Goal: Information Seeking & Learning: Find specific fact

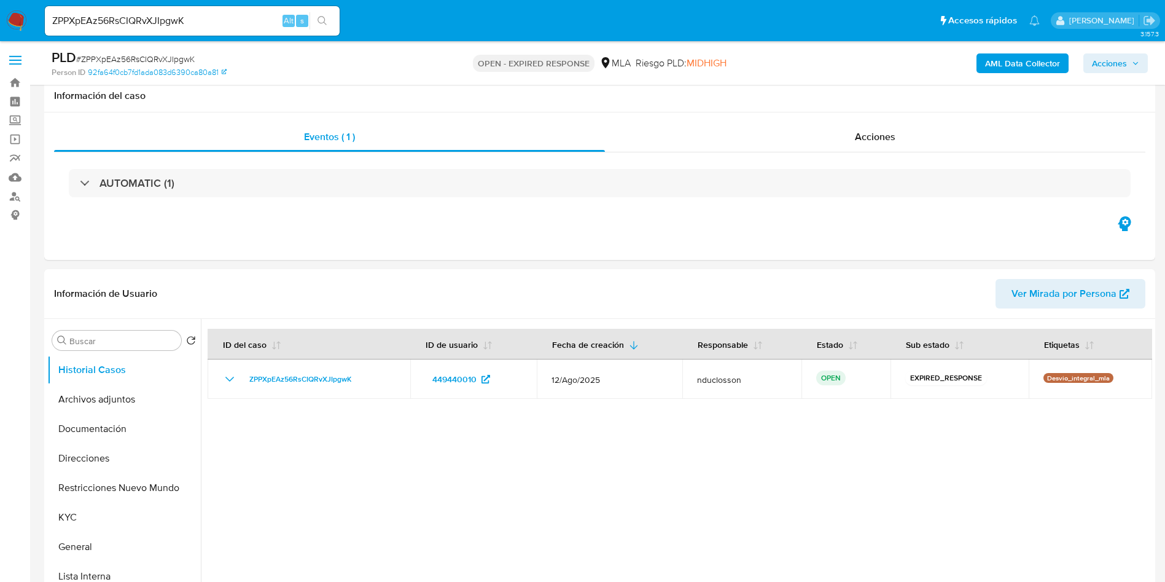
select select "10"
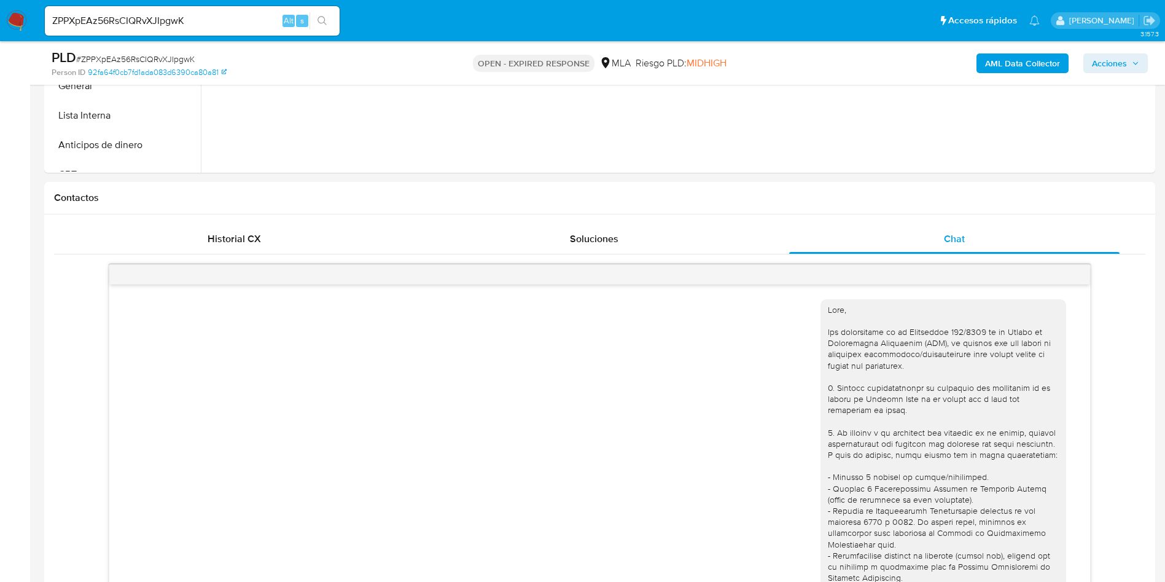
scroll to position [630, 0]
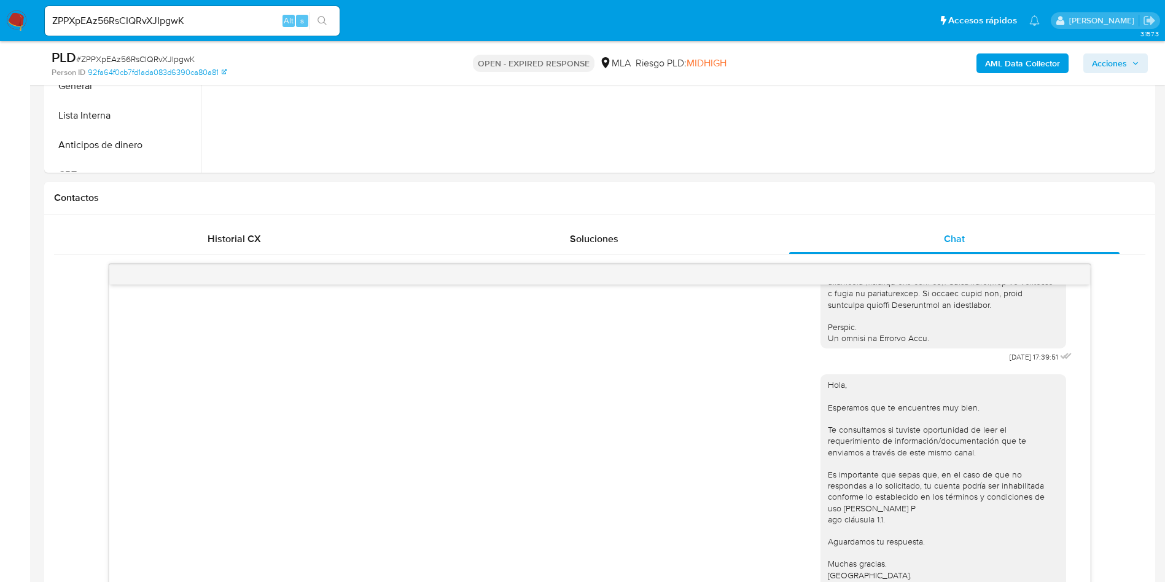
click at [150, 13] on input "ZPPXpEAz56RsCIQRvXJIpgwK" at bounding box center [192, 21] width 295 height 16
click at [150, 18] on input "ZPPXpEAz56RsCIQRvXJIpgwK" at bounding box center [192, 21] width 295 height 16
paste input "TiFjWeeR7qnYMEZXUbMqzEbm"
type input "TiFjWeeR7qnYMEZXUbMqzEbm"
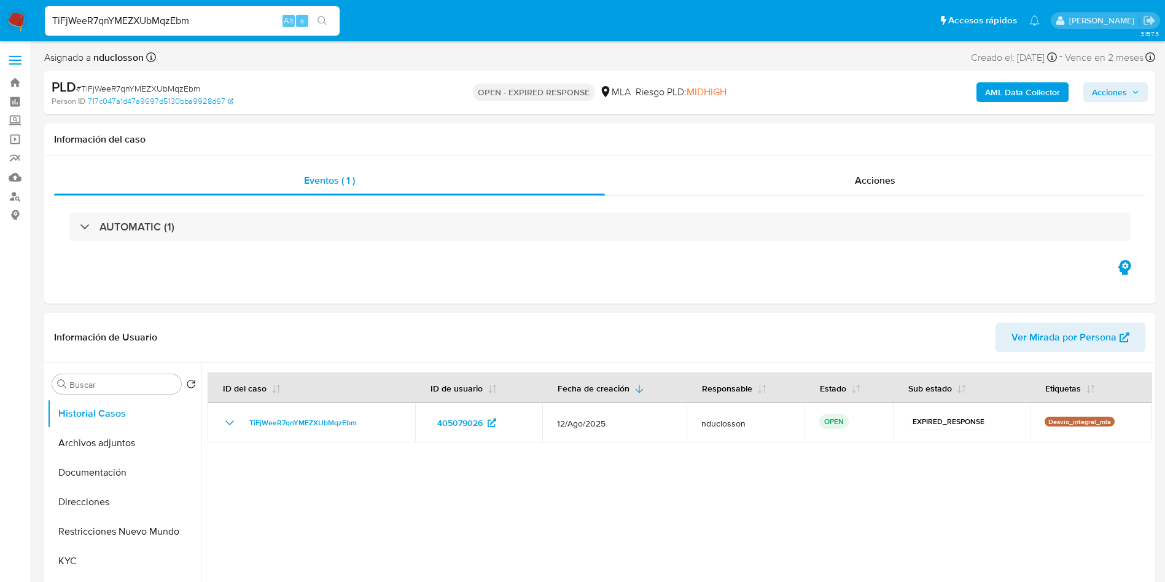
select select "10"
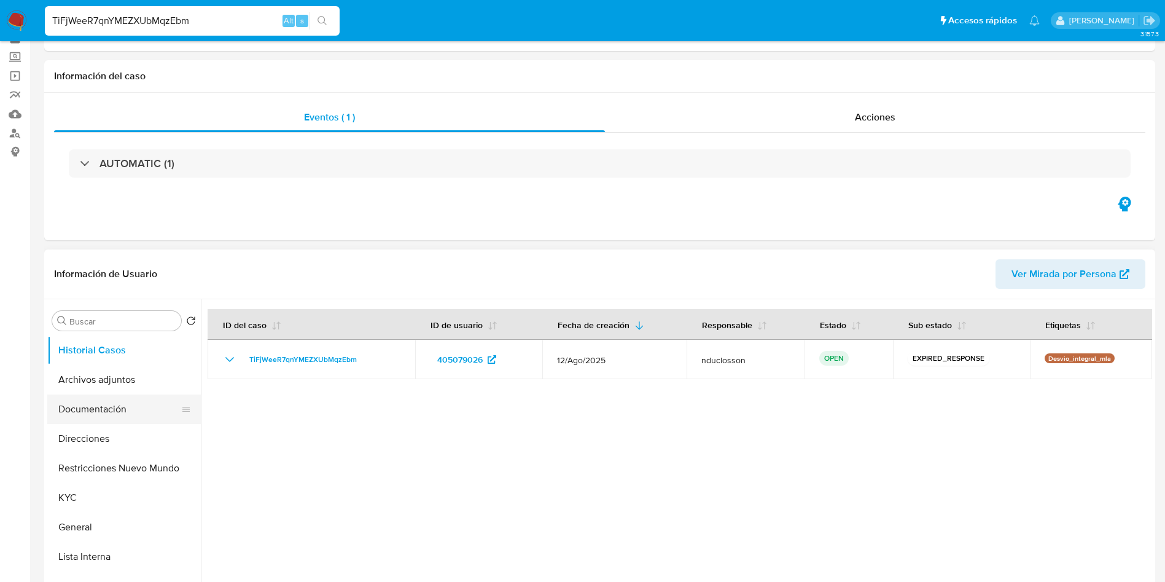
scroll to position [92, 0]
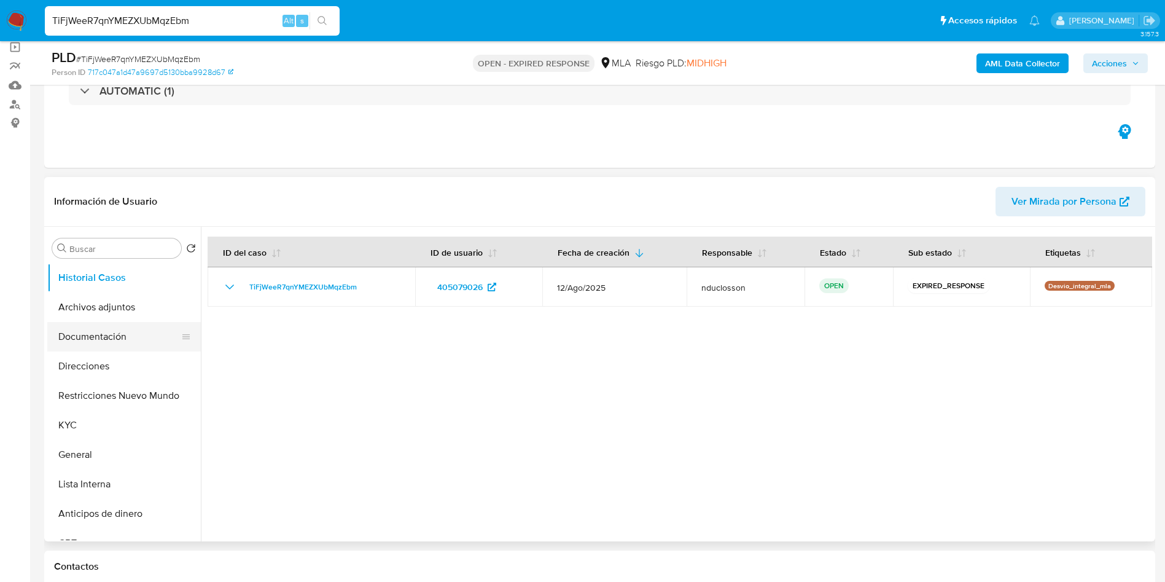
click at [105, 334] on button "Documentación" at bounding box center [119, 336] width 144 height 29
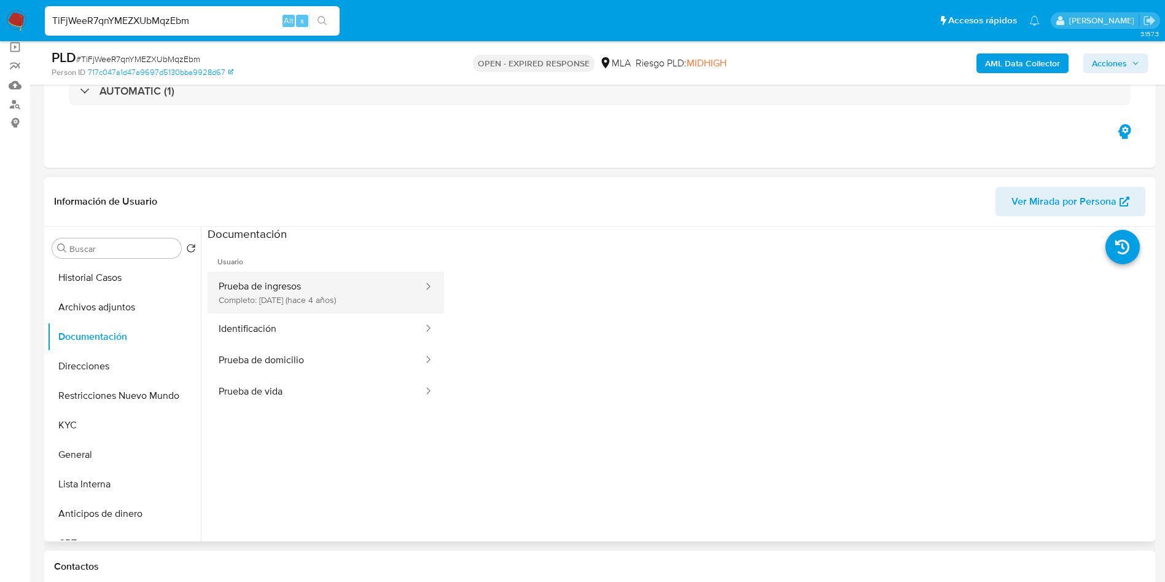
click at [361, 277] on button "Prueba de ingresos Completo: [DATE] (hace 4 años)" at bounding box center [316, 292] width 217 height 42
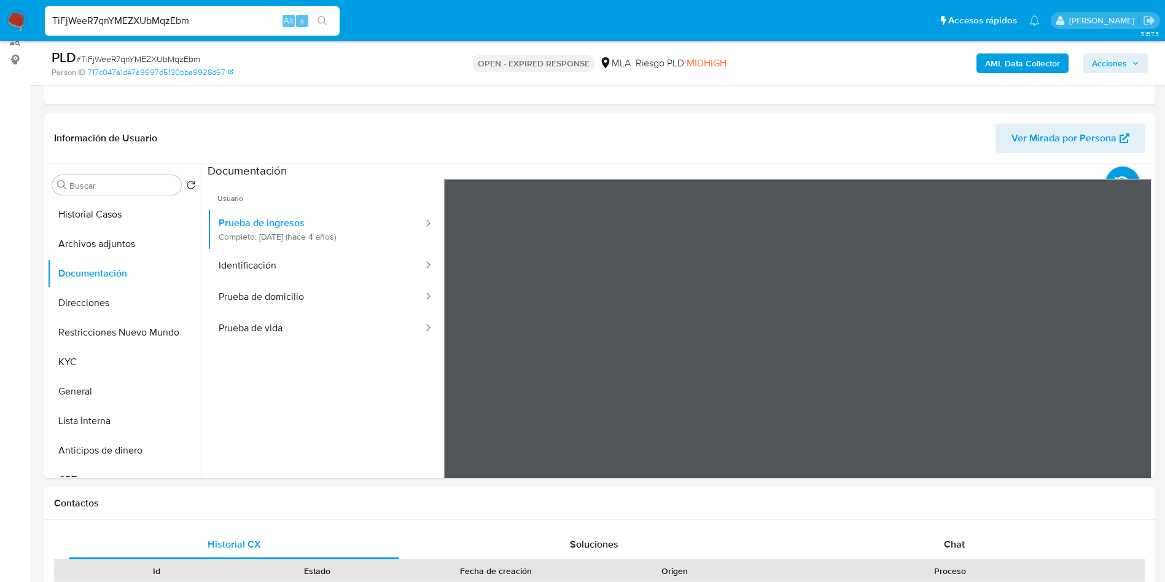
scroll to position [184, 0]
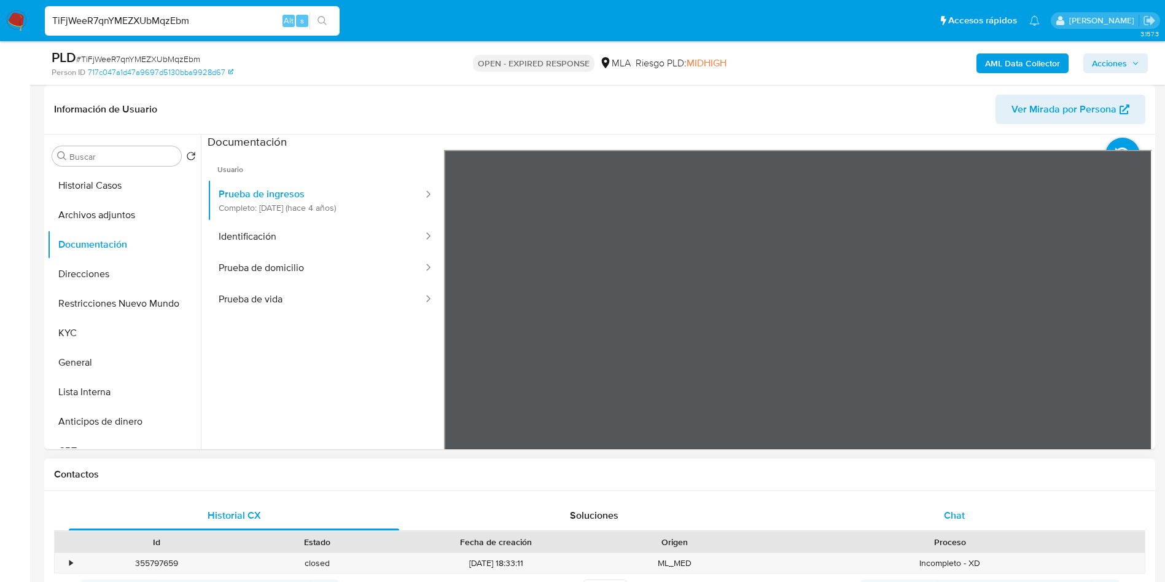
click at [938, 513] on div "Chat" at bounding box center [954, 515] width 330 height 29
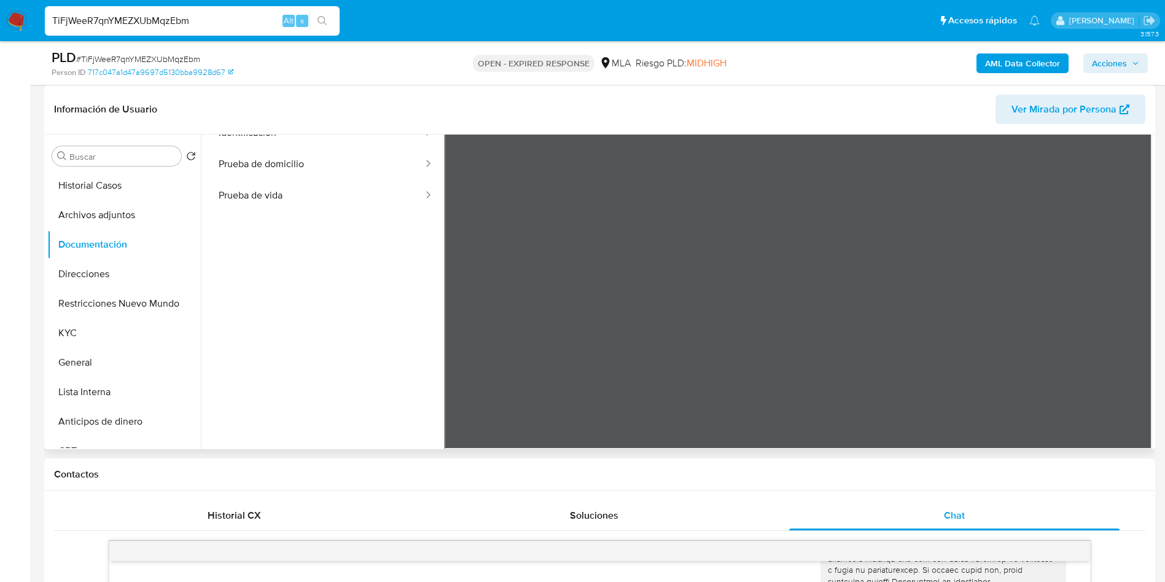
click at [677, 93] on div "Información de Usuario Ver Mirada por Persona Buscar Volver al orden por defect…" at bounding box center [599, 267] width 1111 height 364
click at [993, 55] on b "AML Data Collector" at bounding box center [1022, 63] width 75 height 20
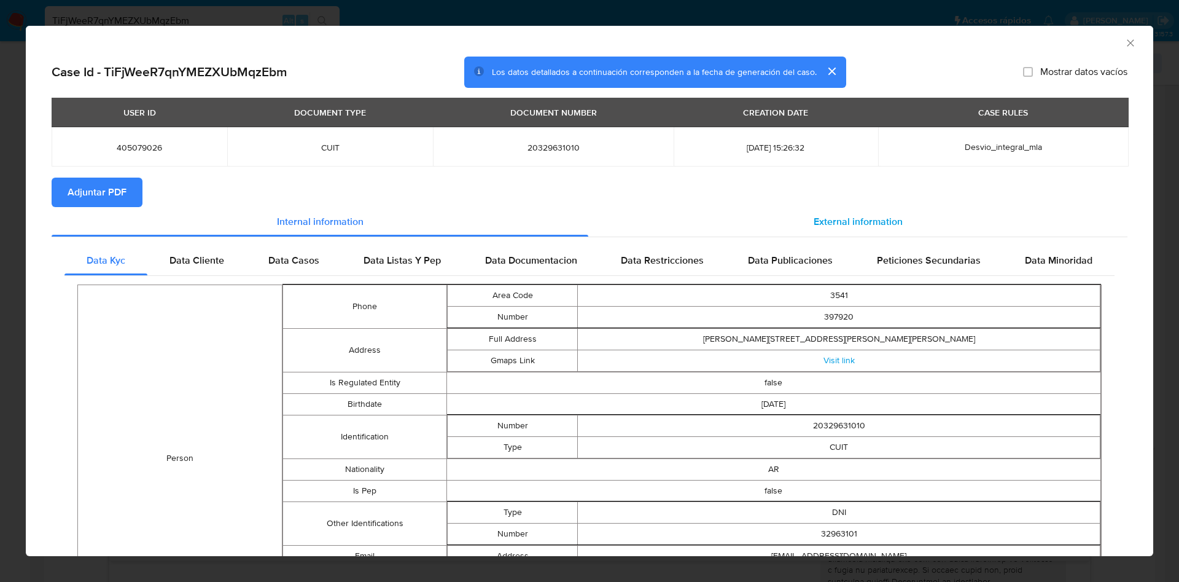
click at [842, 227] on span "External information" at bounding box center [858, 221] width 89 height 14
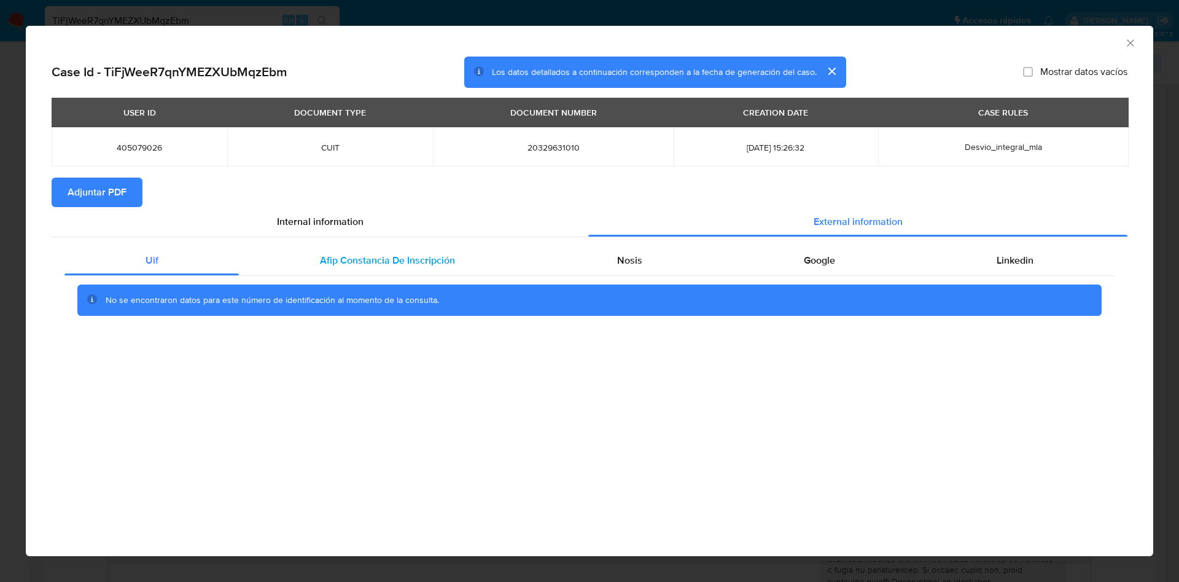
click at [435, 249] on div "Afip Constancia De Inscripción" at bounding box center [387, 260] width 297 height 29
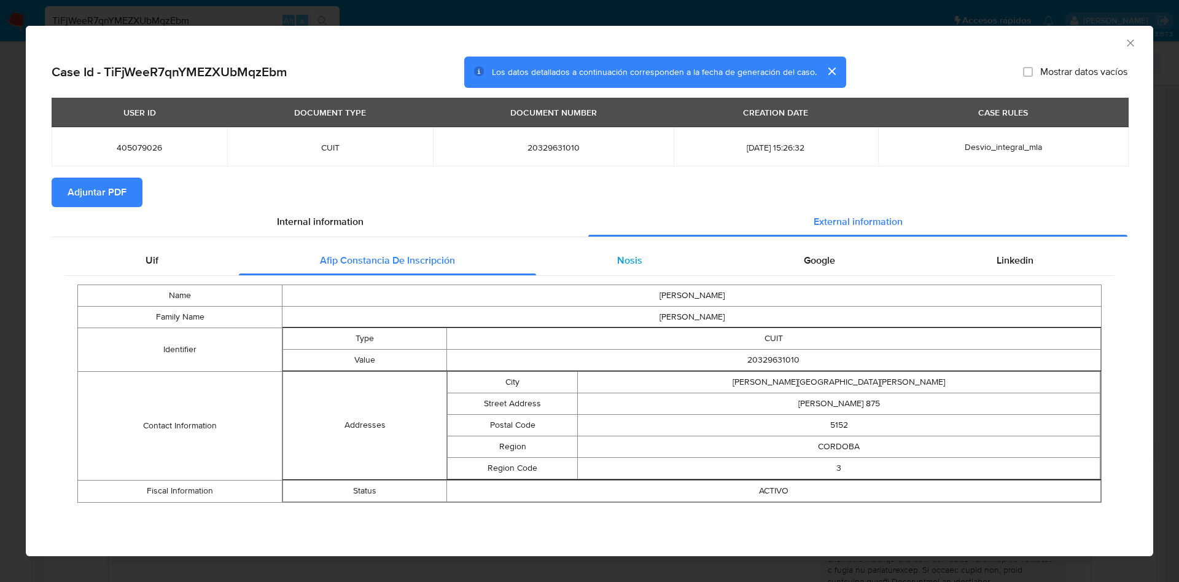
click at [631, 267] on span "Nosis" at bounding box center [629, 260] width 25 height 14
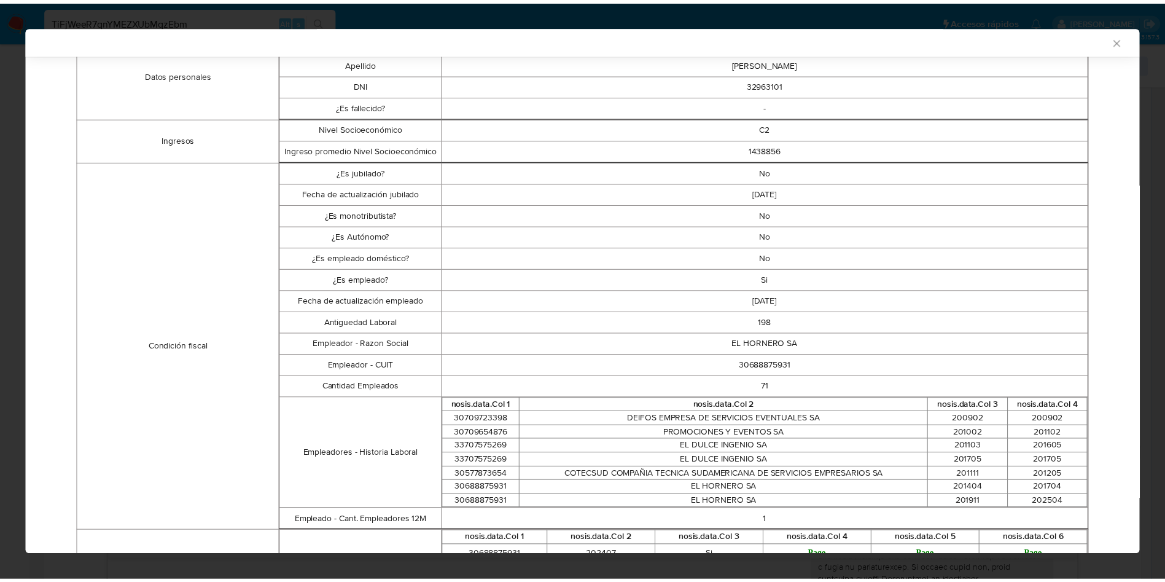
scroll to position [274, 0]
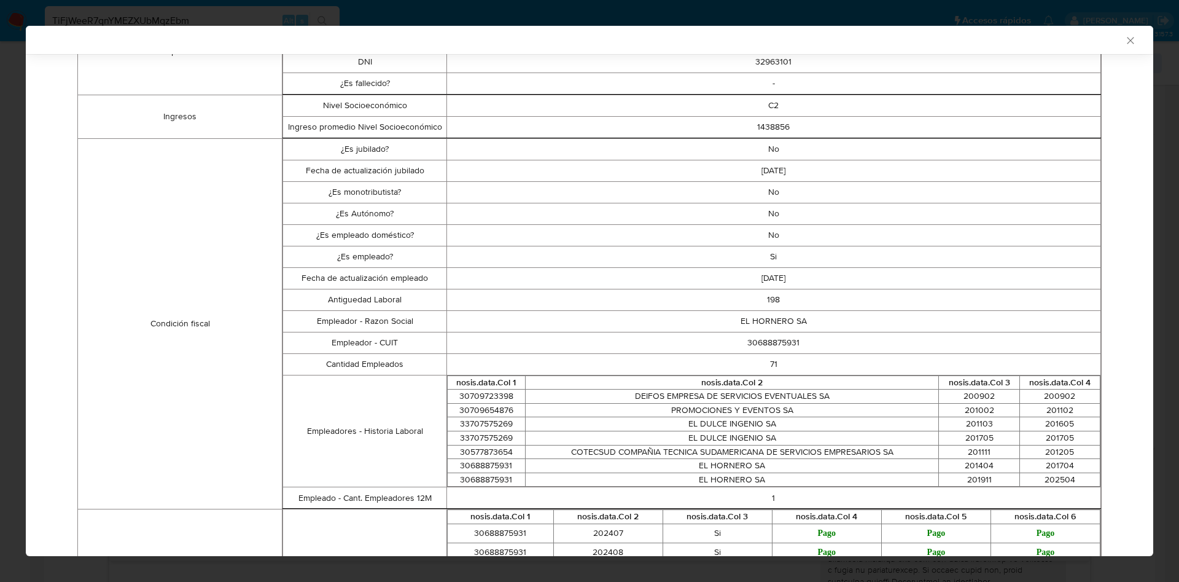
click at [214, 18] on div "AML Data Collector Case Id - TiFjWeeR7qnYMEZXUbMqzEbm Los datos detallados a co…" at bounding box center [589, 291] width 1179 height 582
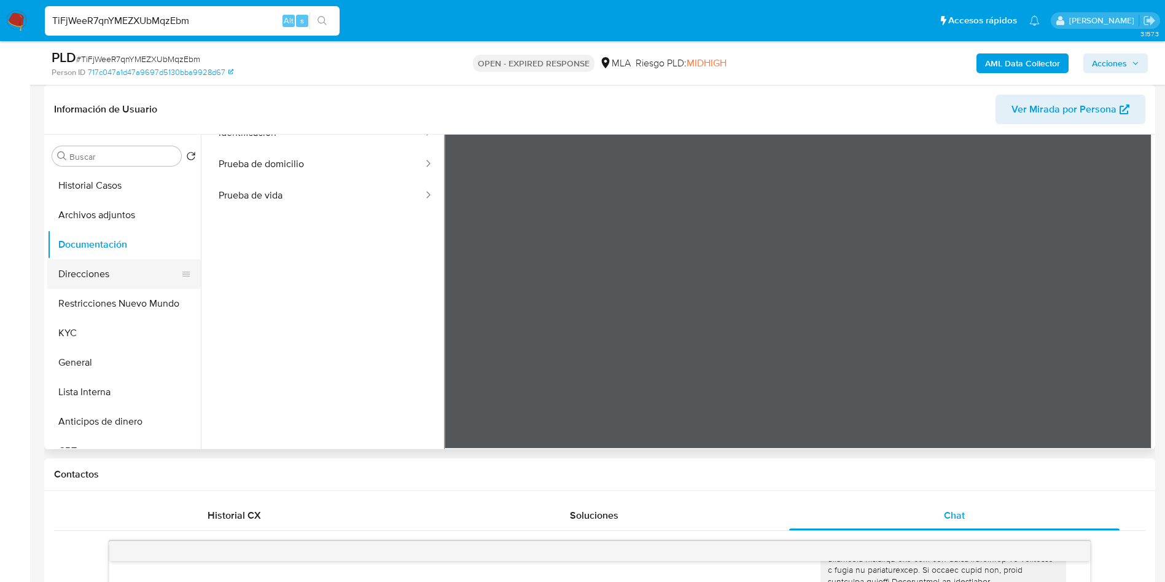
click at [99, 259] on button "Direcciones" at bounding box center [119, 273] width 144 height 29
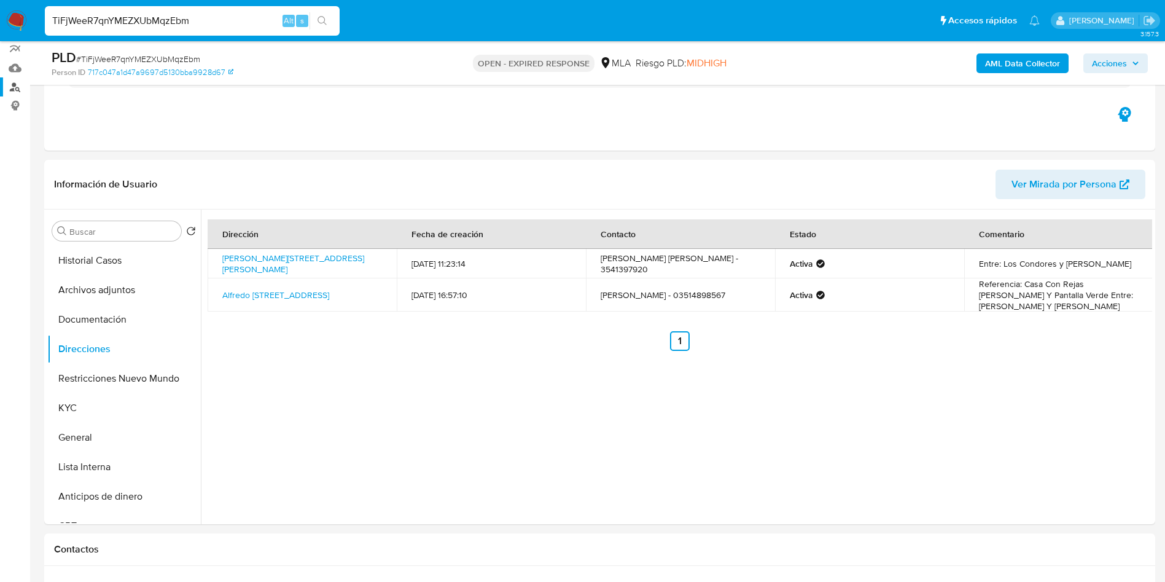
scroll to position [0, 0]
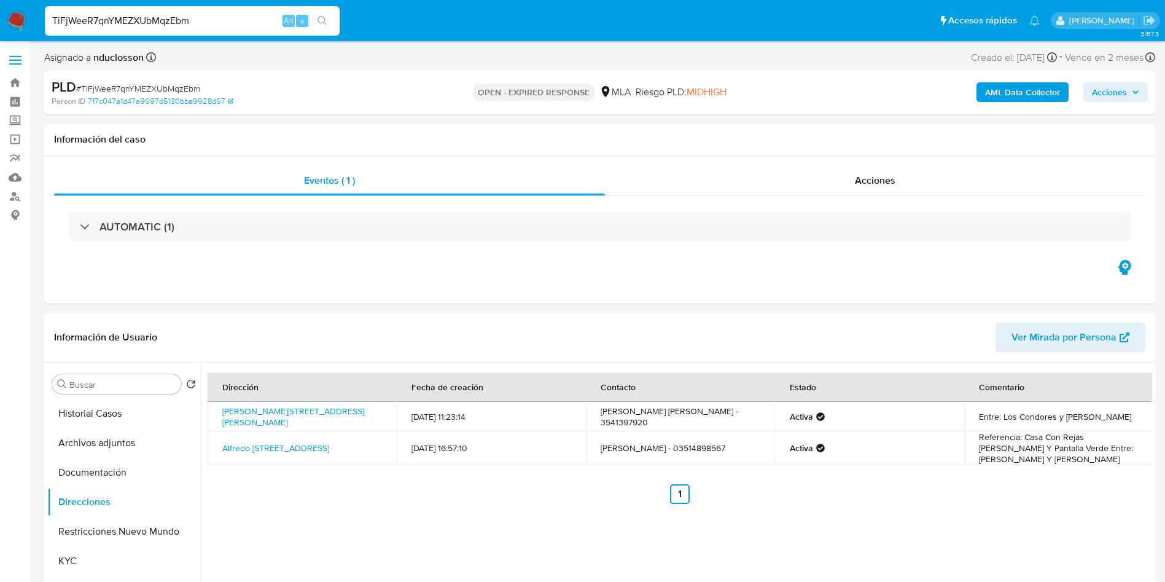
click at [144, 17] on input "TiFjWeeR7qnYMEZXUbMqzEbm" at bounding box center [192, 21] width 295 height 16
paste input "BxApBiKyPD4BAdUjpVC9c9Bi"
type input "BxApBiKyPD4BAdUjpVC9c9Bi"
click at [319, 22] on icon "search-icon" at bounding box center [323, 21] width 10 height 10
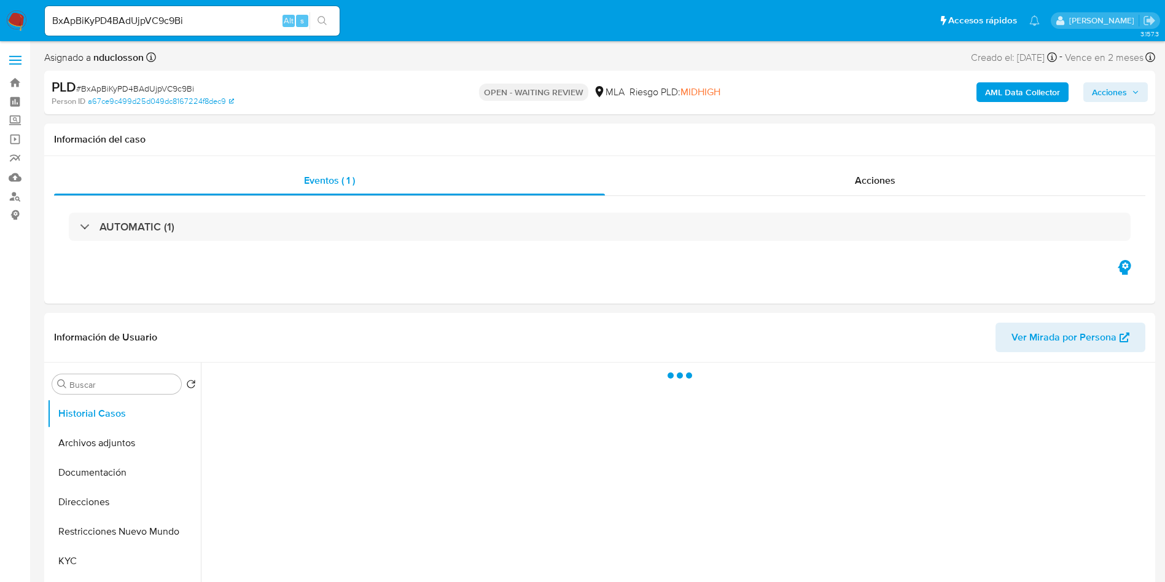
select select "10"
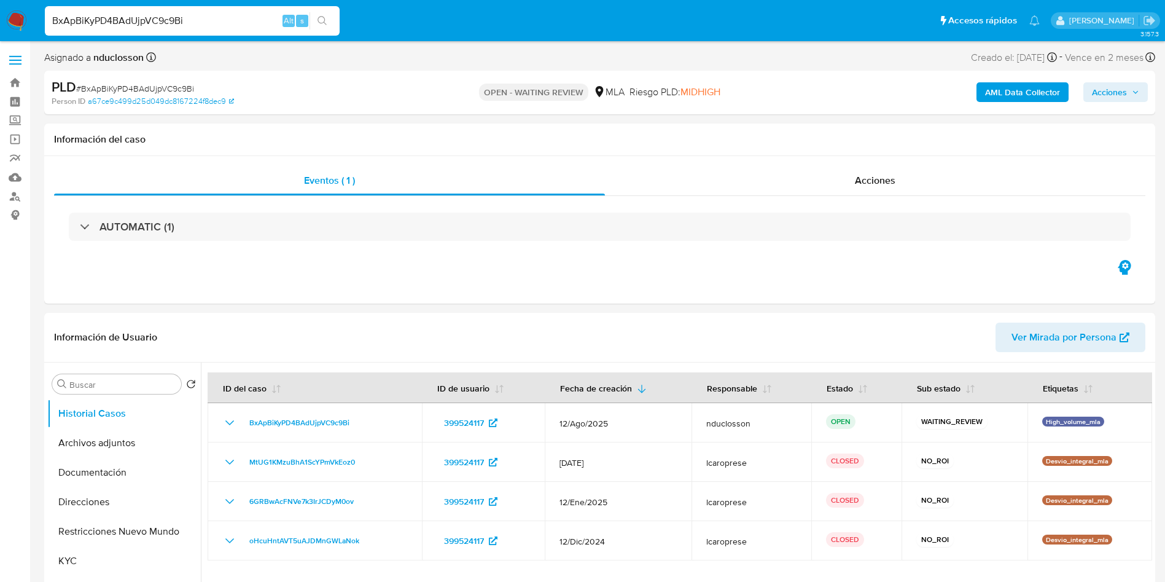
click at [155, 15] on input "BxApBiKyPD4BAdUjpVC9c9Bi" at bounding box center [192, 21] width 295 height 16
click at [330, 12] on button "search-icon" at bounding box center [322, 20] width 25 height 17
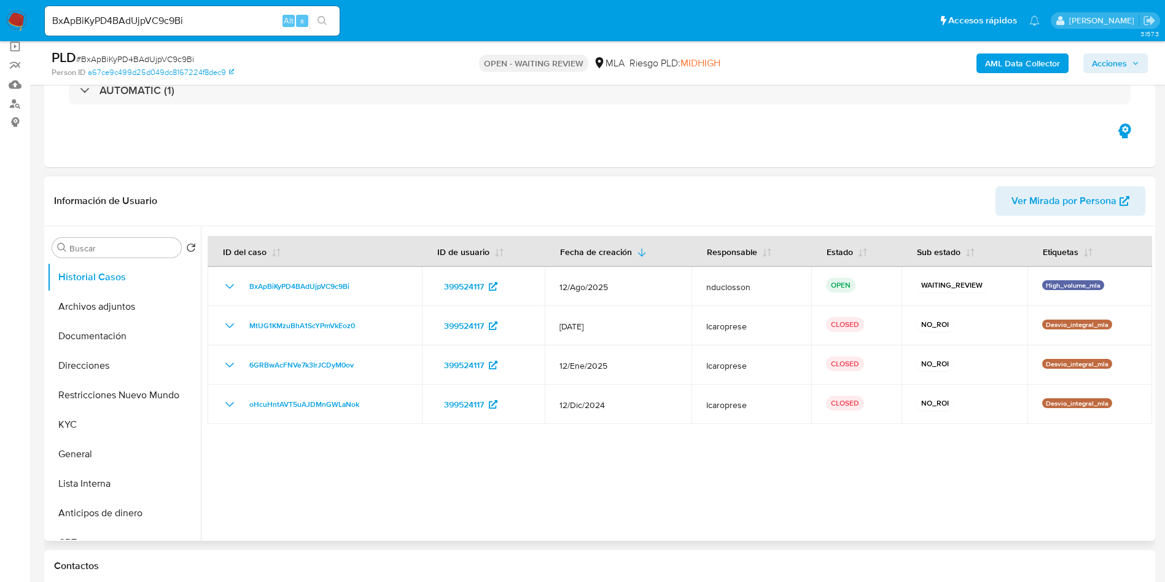
scroll to position [92, 0]
click at [114, 343] on button "Documentación" at bounding box center [119, 336] width 144 height 29
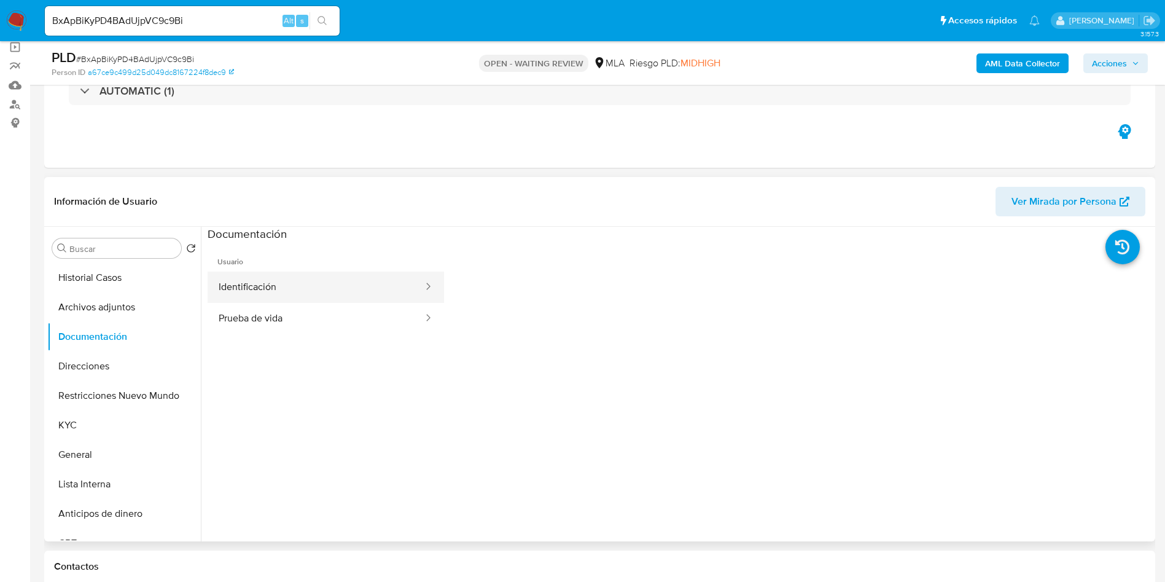
click at [307, 299] on button "Identificación" at bounding box center [316, 286] width 217 height 31
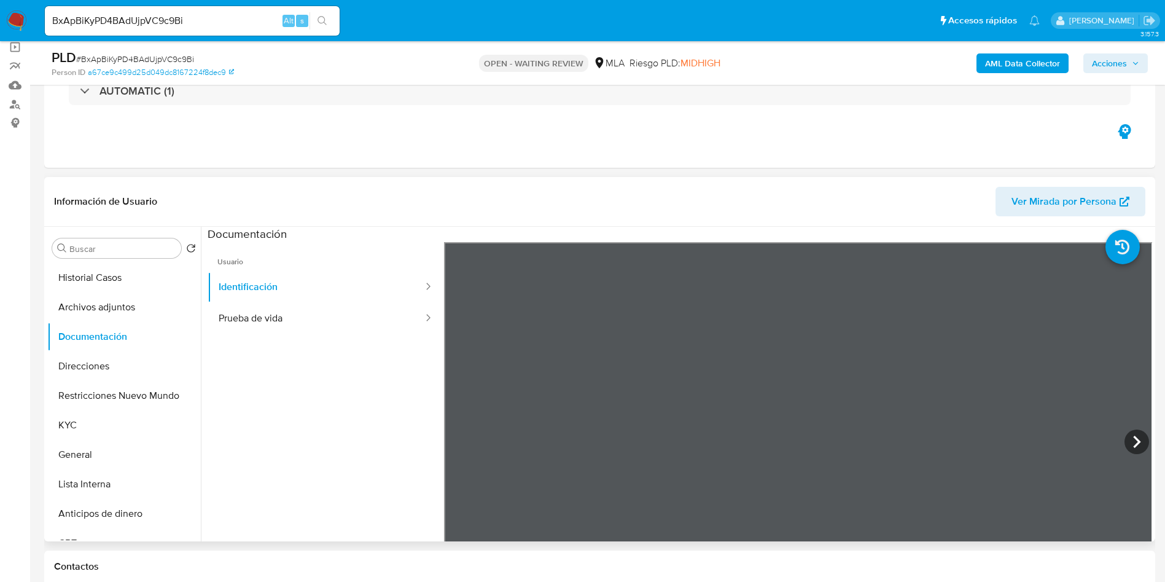
drag, startPoint x: 310, startPoint y: 319, endPoint x: 334, endPoint y: 386, distance: 71.3
click at [321, 385] on ul "Usuario Identificación Prueba de vida" at bounding box center [326, 419] width 236 height 354
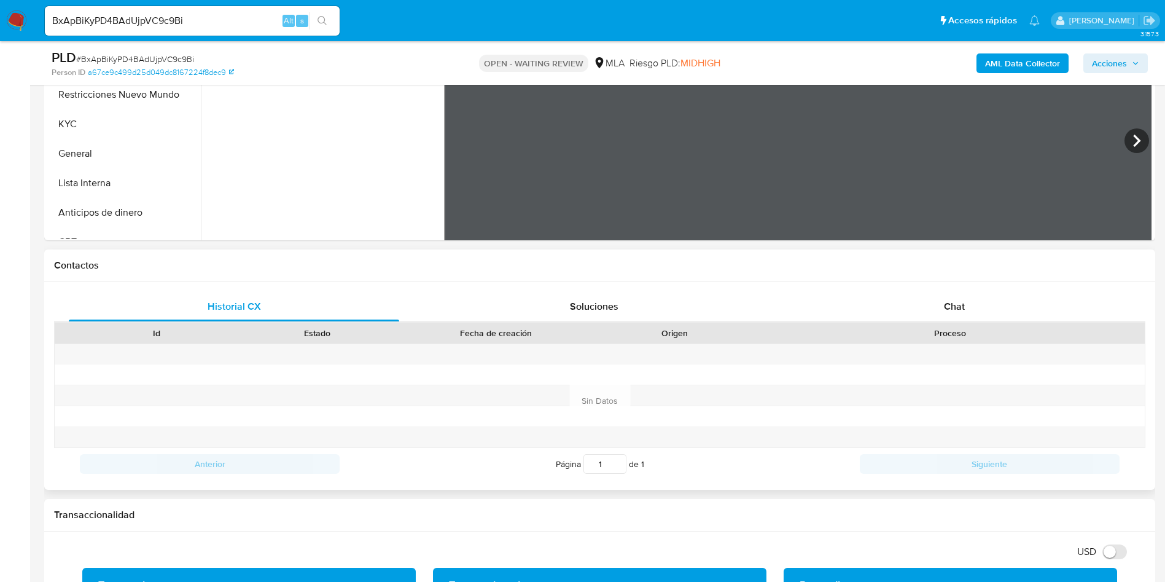
scroll to position [461, 0]
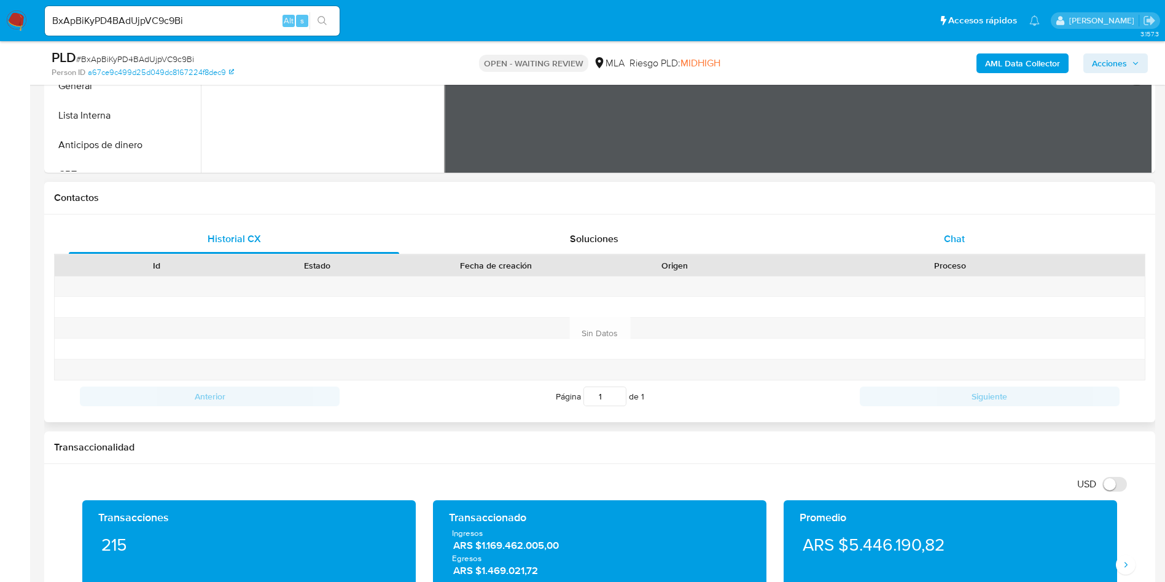
click at [950, 236] on span "Chat" at bounding box center [954, 239] width 21 height 14
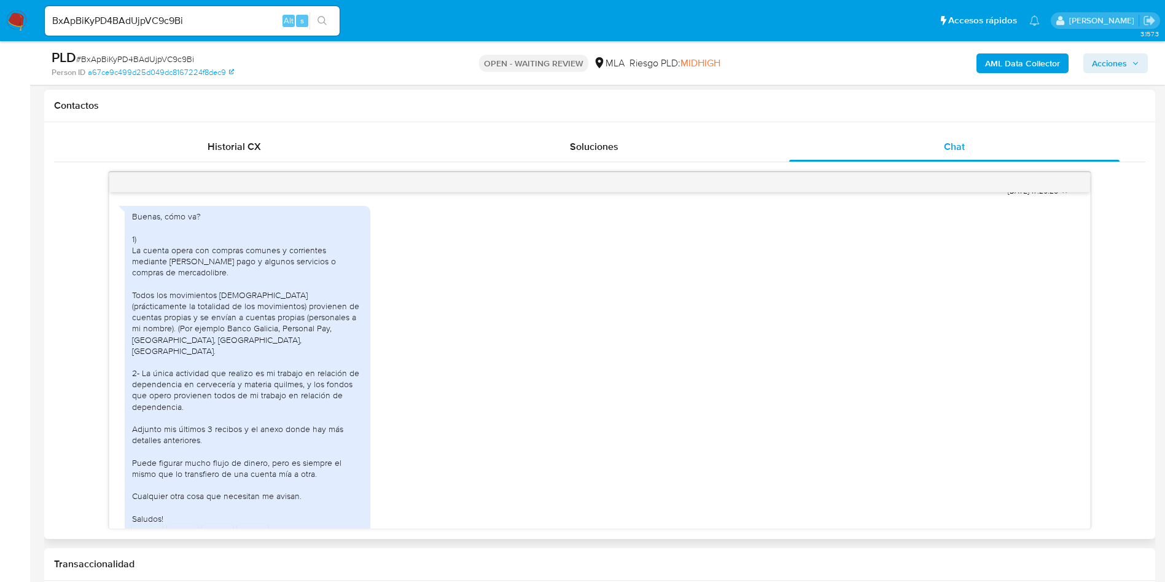
scroll to position [763, 0]
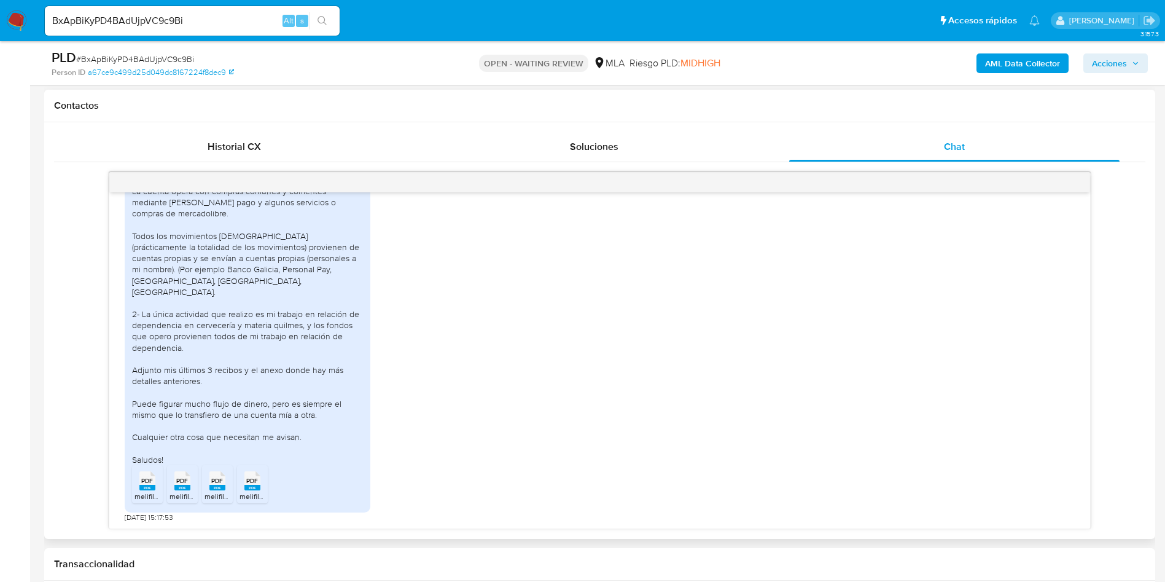
click at [149, 482] on span "PDF" at bounding box center [147, 481] width 12 height 8
click at [187, 481] on span "PDF" at bounding box center [182, 481] width 12 height 8
click at [207, 481] on div "PDF PDF" at bounding box center [218, 479] width 26 height 24
click at [253, 486] on rect at bounding box center [252, 488] width 16 height 6
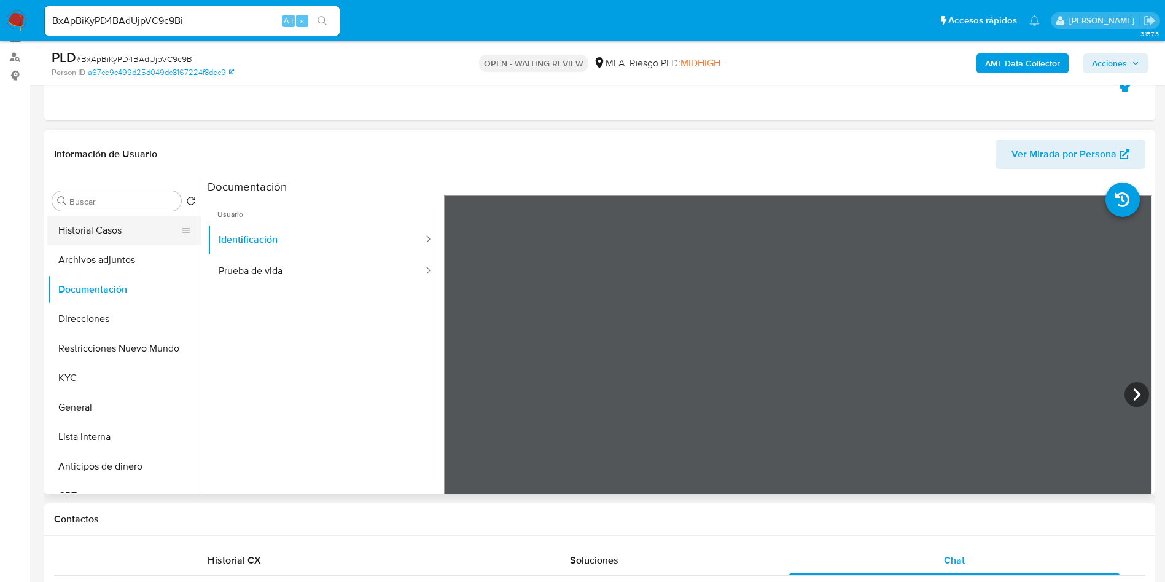
scroll to position [92, 0]
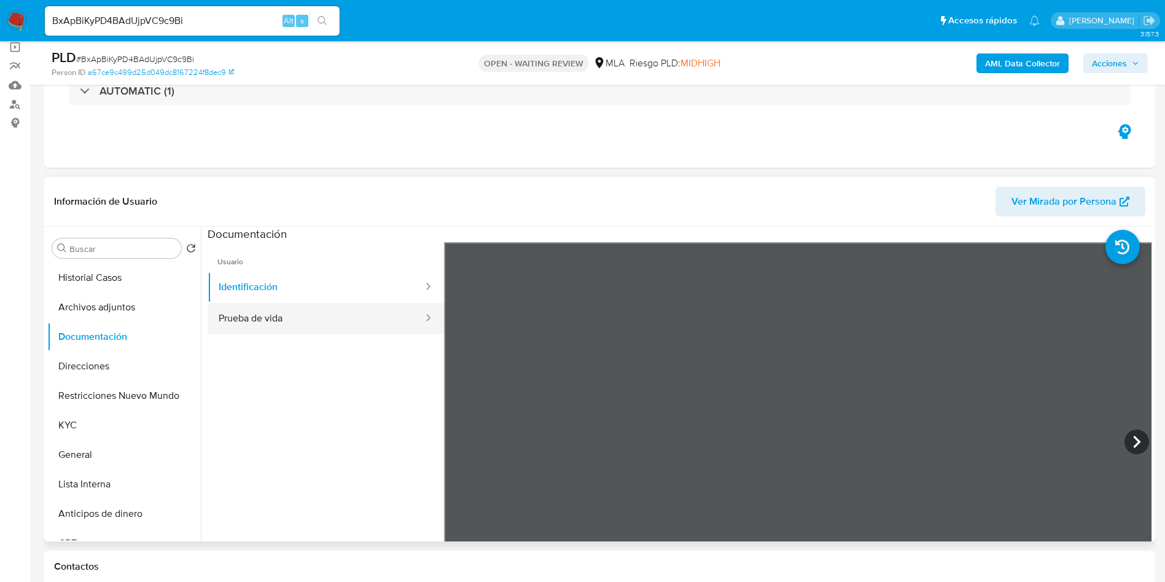
click at [334, 315] on button "Prueba de vida" at bounding box center [316, 318] width 217 height 31
click at [324, 260] on span "Usuario" at bounding box center [326, 256] width 236 height 29
click at [317, 276] on button "Identificación" at bounding box center [316, 286] width 217 height 31
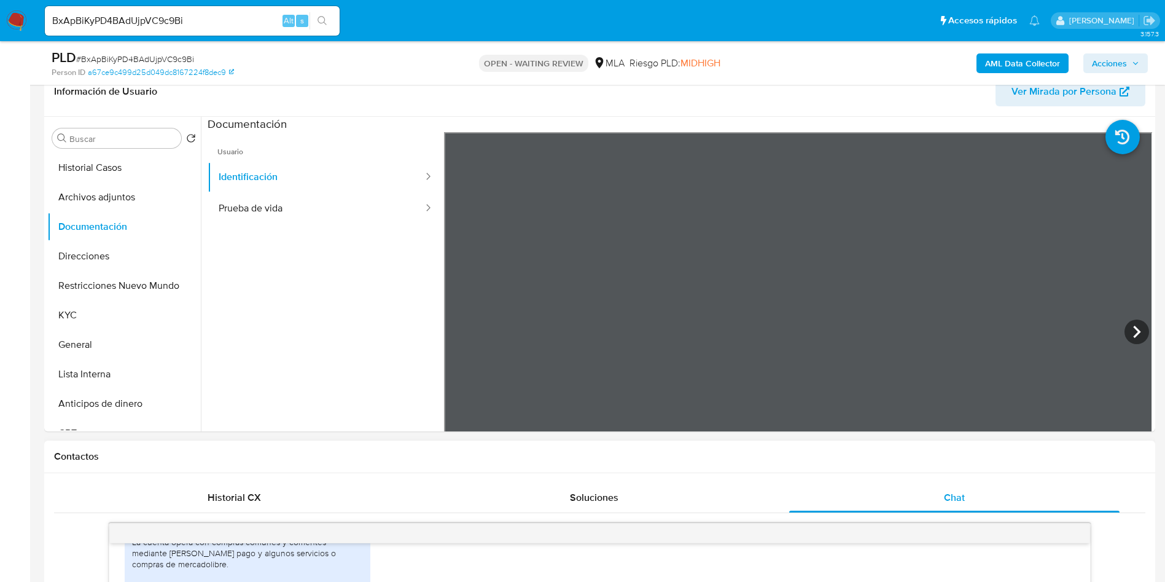
scroll to position [184, 0]
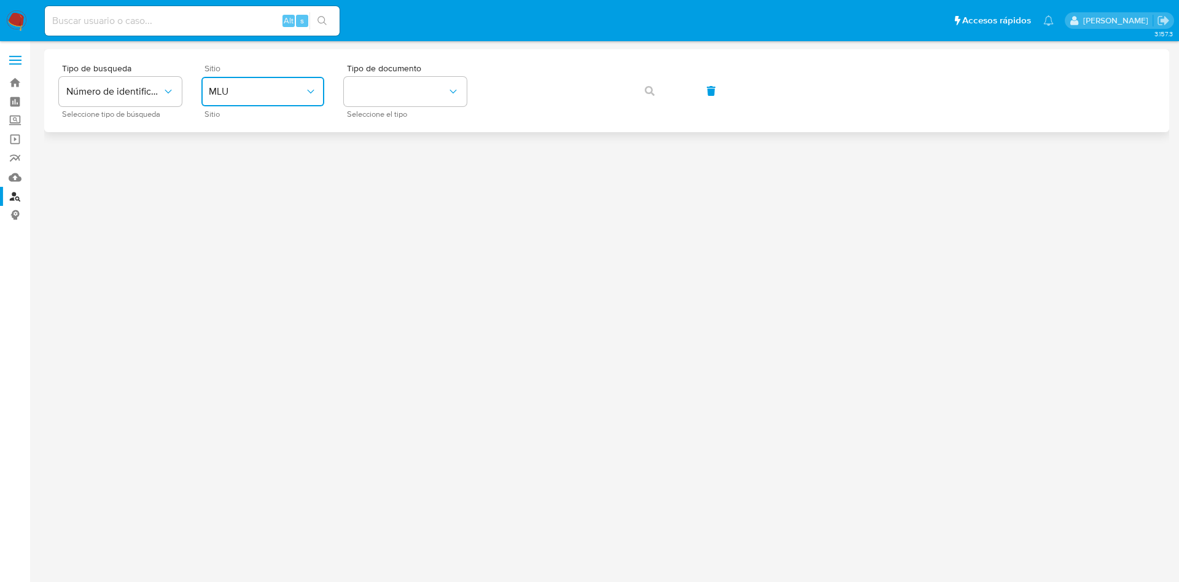
click at [271, 91] on span "MLU" at bounding box center [257, 91] width 96 height 12
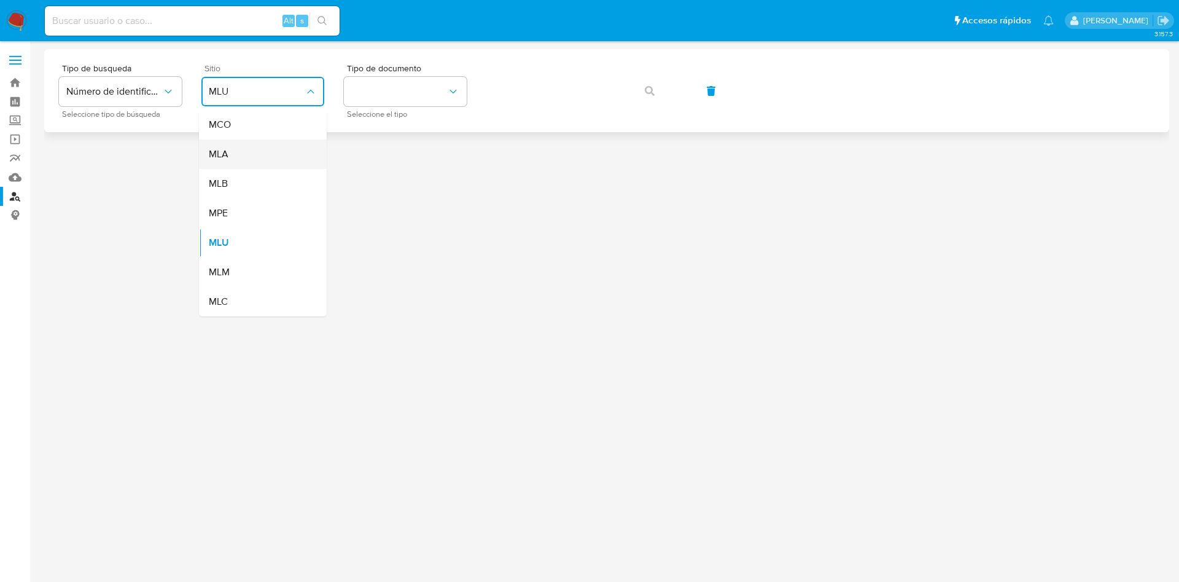
click at [249, 144] on div "MLA" at bounding box center [259, 153] width 101 height 29
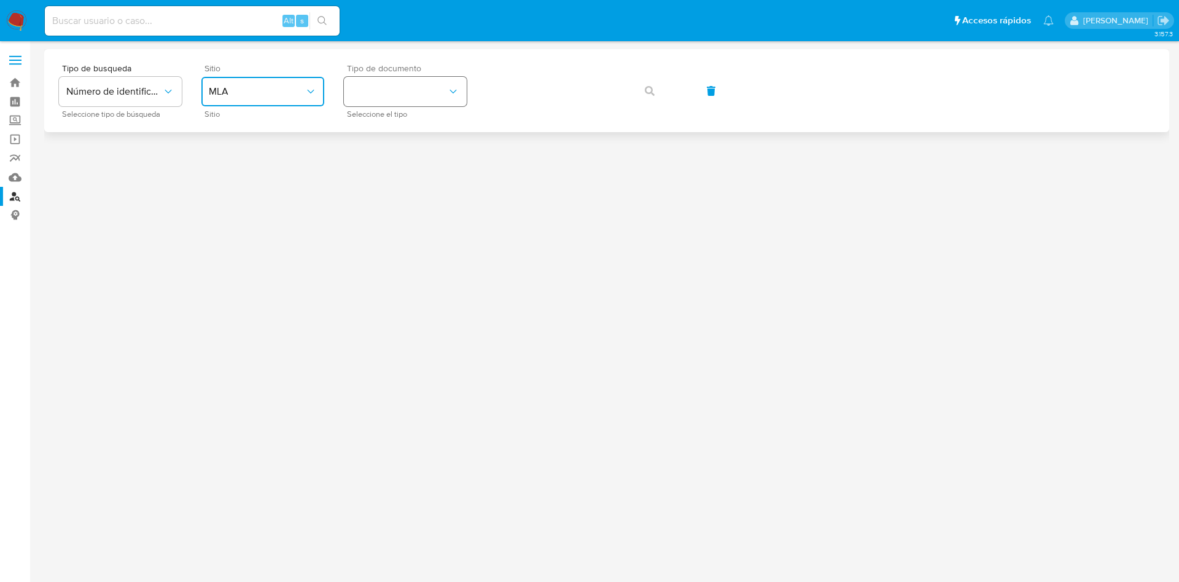
click at [417, 86] on button "identificationType" at bounding box center [405, 91] width 123 height 29
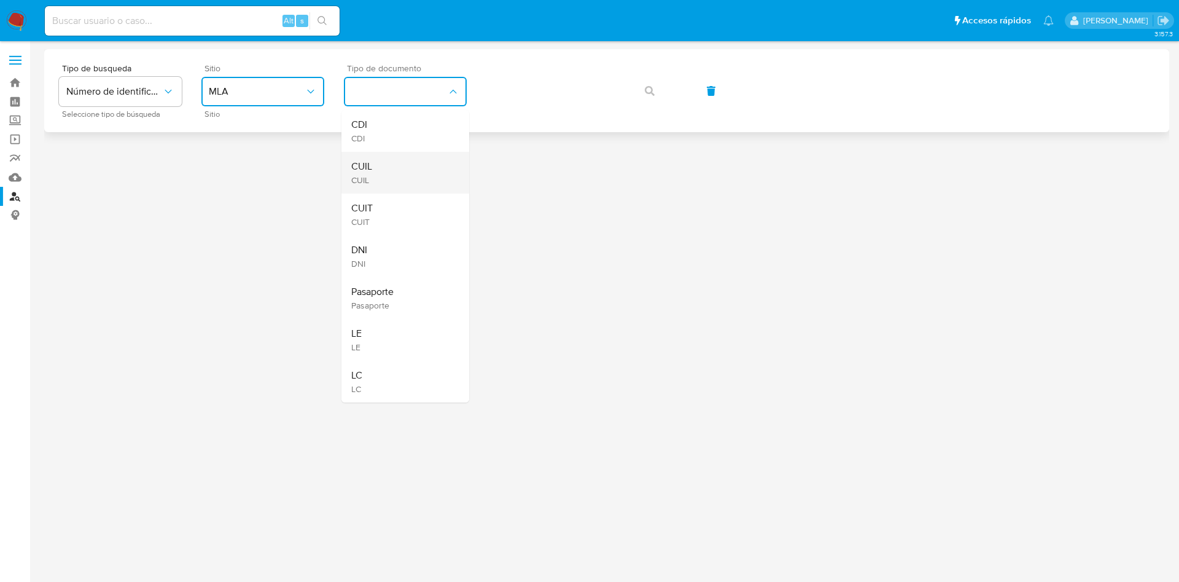
click at [384, 173] on div "CUIL CUIL" at bounding box center [401, 173] width 101 height 42
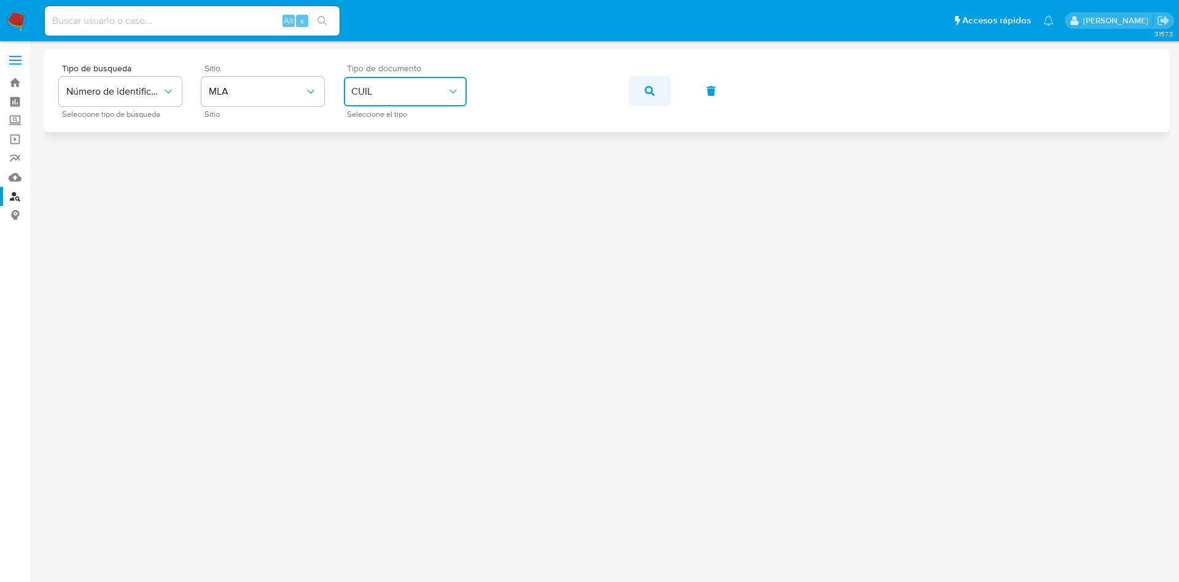
click at [654, 87] on icon "button" at bounding box center [650, 91] width 10 height 10
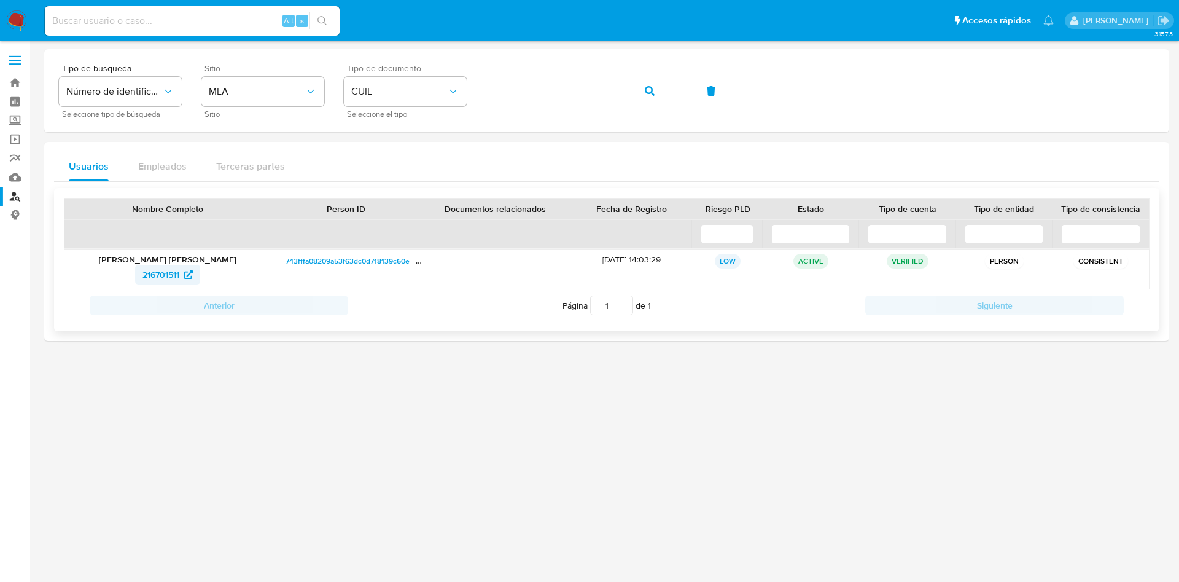
click at [171, 267] on span "216701511" at bounding box center [160, 275] width 37 height 20
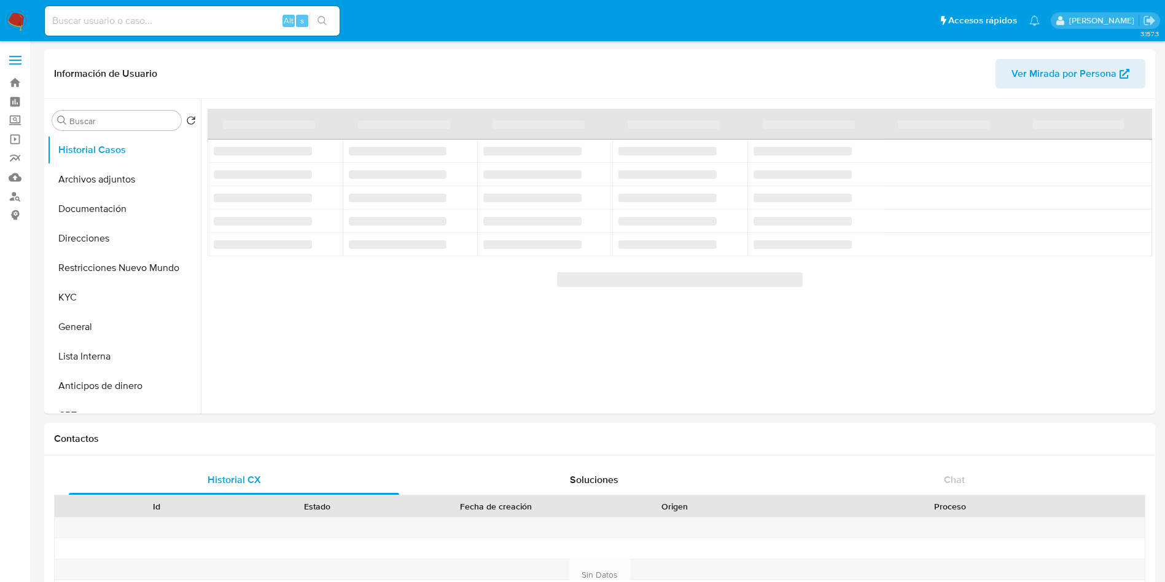
select select "10"
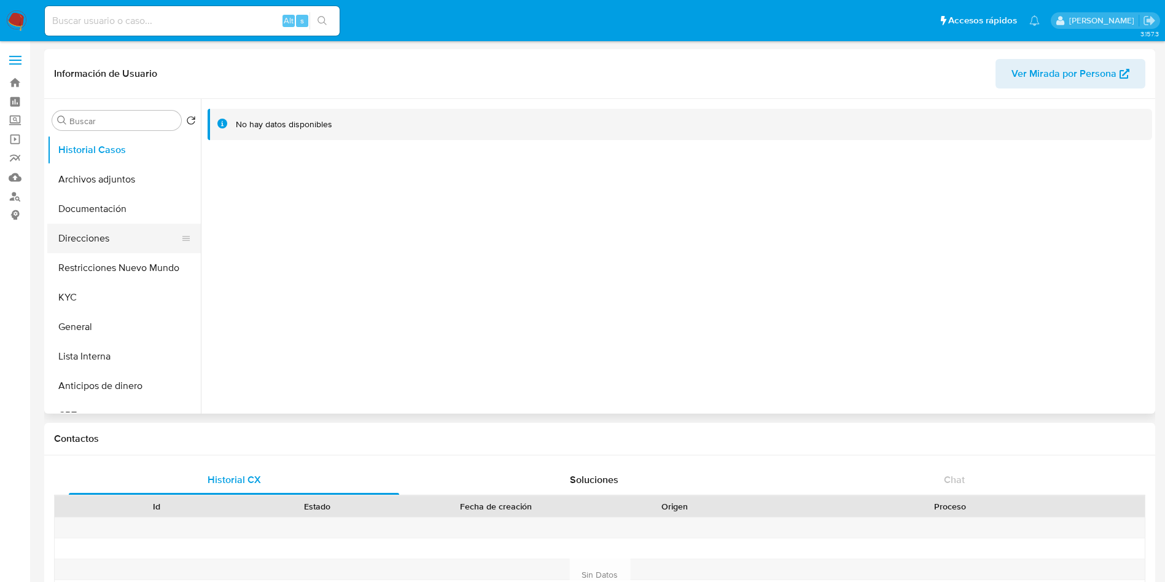
click at [92, 233] on button "Direcciones" at bounding box center [119, 238] width 144 height 29
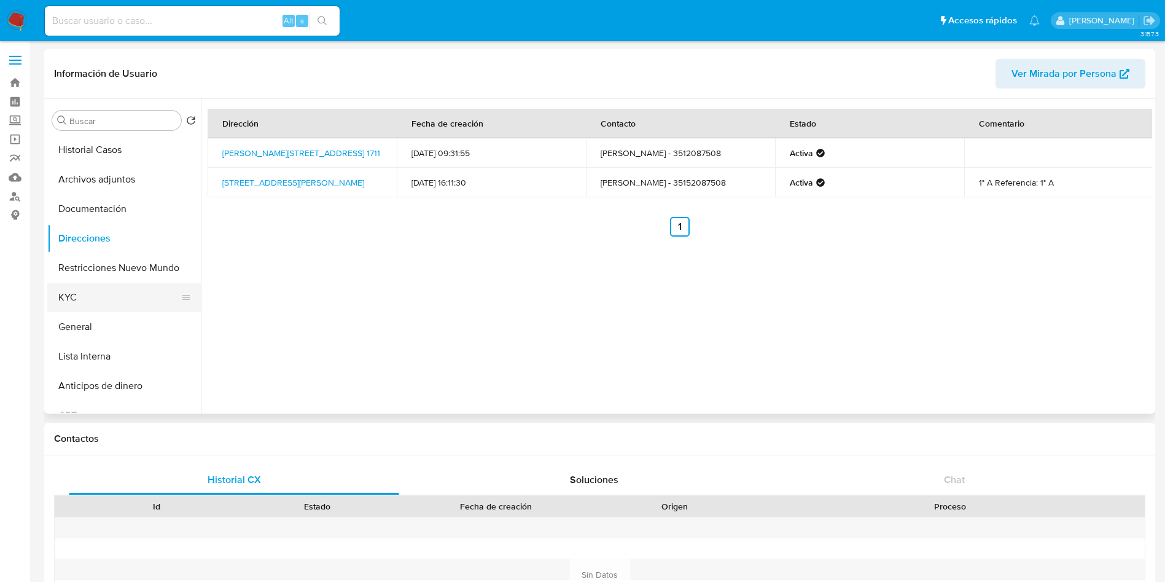
click at [71, 291] on button "KYC" at bounding box center [119, 297] width 144 height 29
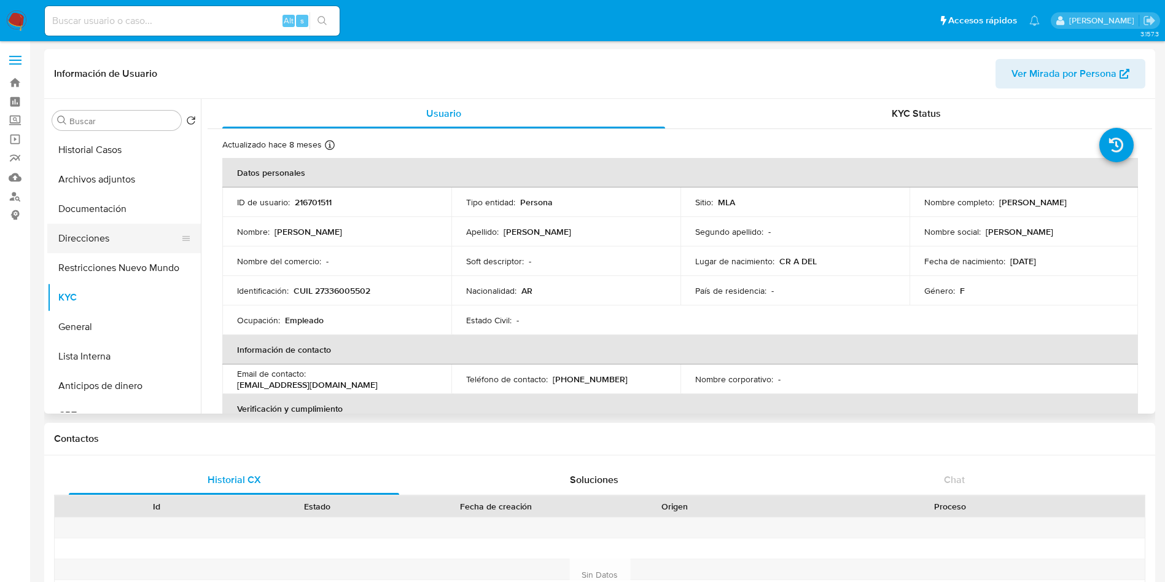
click at [88, 238] on button "Direcciones" at bounding box center [119, 238] width 144 height 29
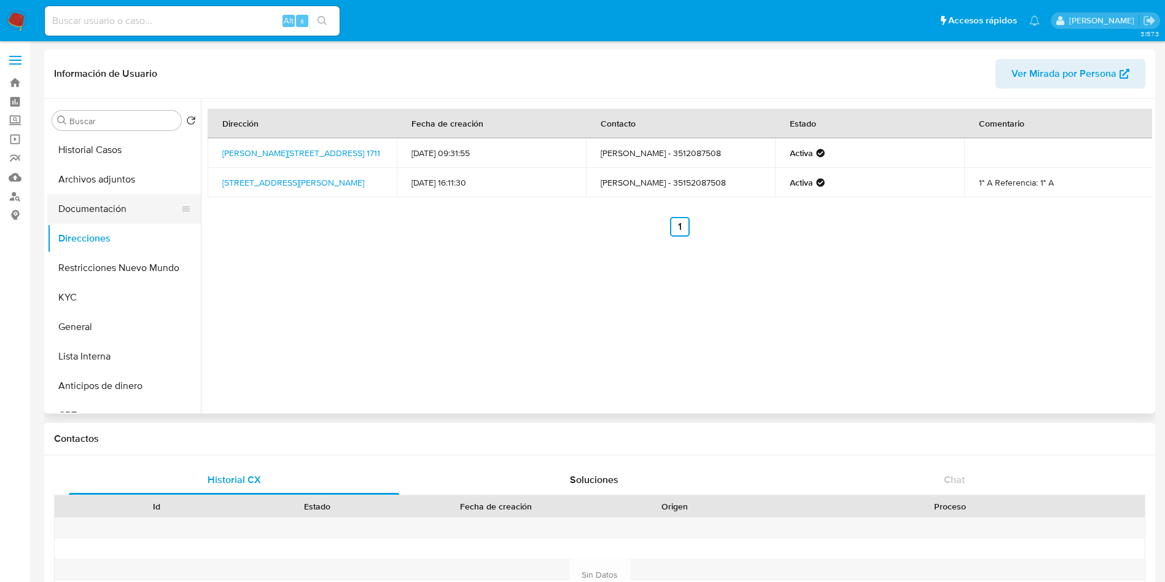
click at [100, 203] on button "Documentación" at bounding box center [119, 208] width 144 height 29
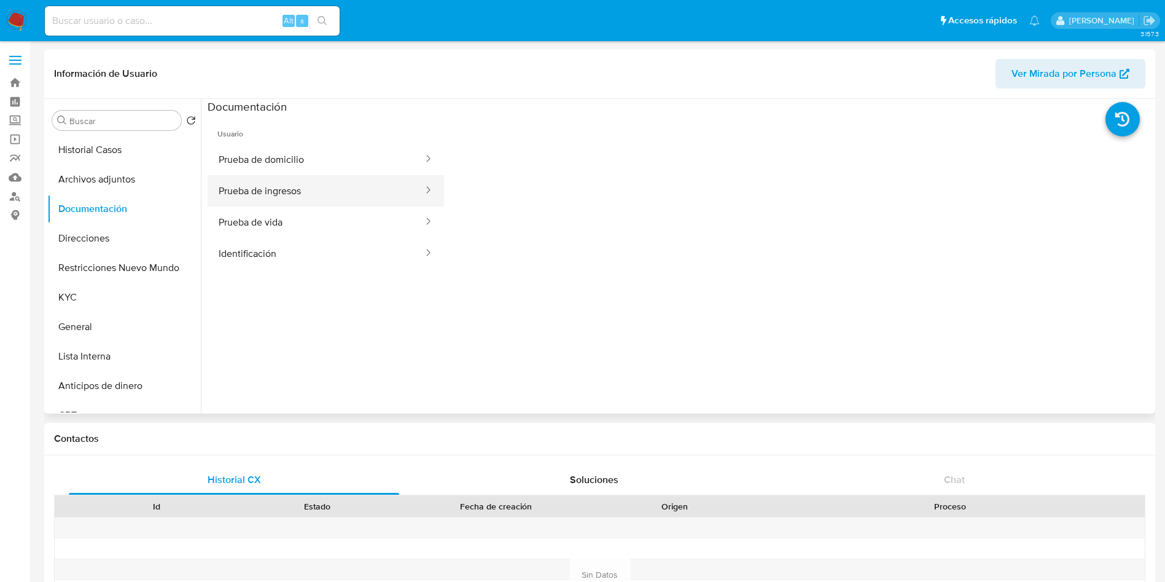
click at [295, 194] on button "Prueba de ingresos" at bounding box center [316, 190] width 217 height 31
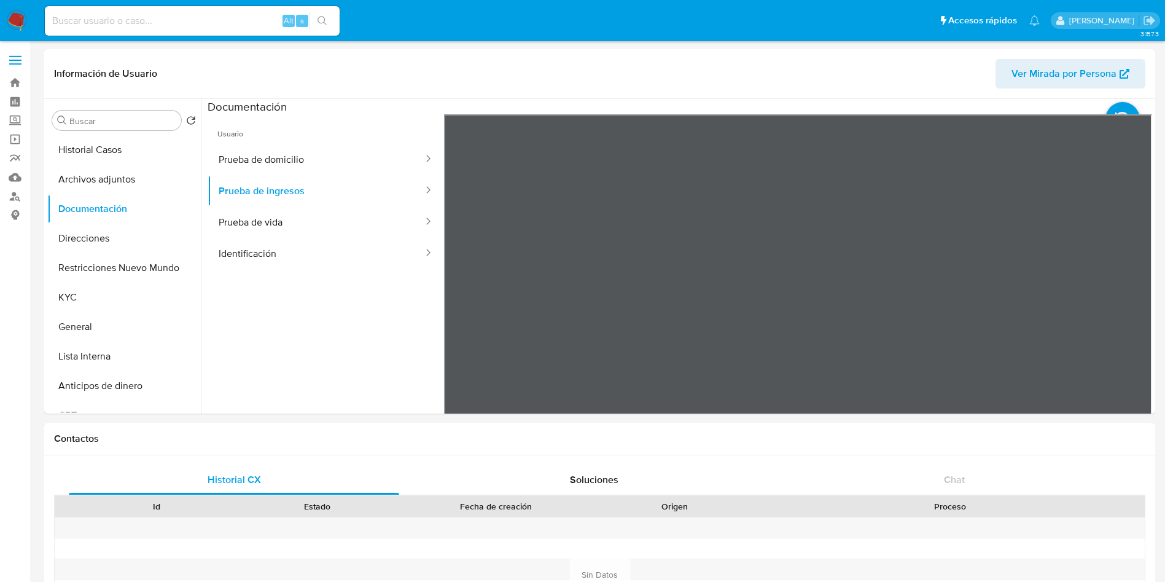
click at [727, 209] on section at bounding box center [680, 303] width 945 height 408
drag, startPoint x: 724, startPoint y: 415, endPoint x: 610, endPoint y: -41, distance: 470.4
click at [665, 59] on div "Información de Usuario Ver Mirada por Persona Buscar Volver al orden por defect…" at bounding box center [599, 231] width 1111 height 364
